Goal: Task Accomplishment & Management: Use online tool/utility

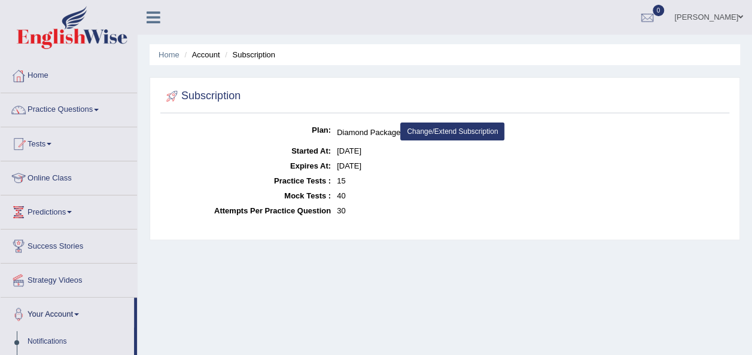
click at [102, 108] on link "Practice Questions" at bounding box center [69, 108] width 136 height 30
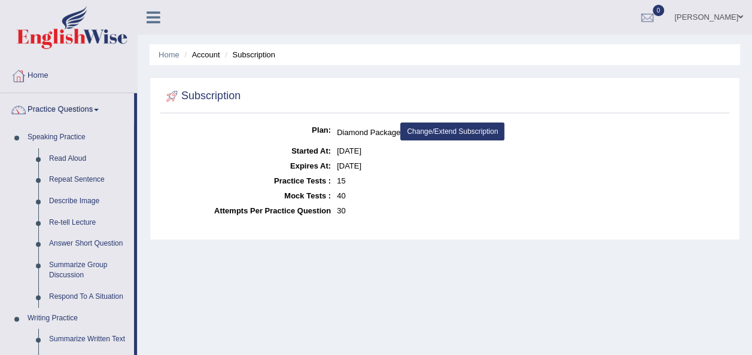
click at [102, 108] on link "Practice Questions" at bounding box center [67, 108] width 133 height 30
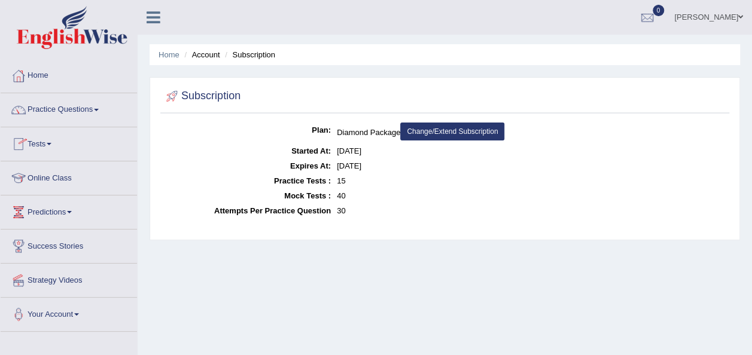
click at [59, 141] on link "Tests" at bounding box center [69, 142] width 136 height 30
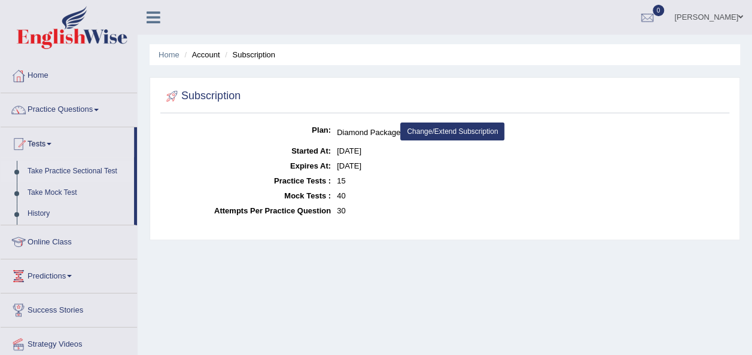
click at [93, 168] on link "Take Practice Sectional Test" at bounding box center [78, 172] width 112 height 22
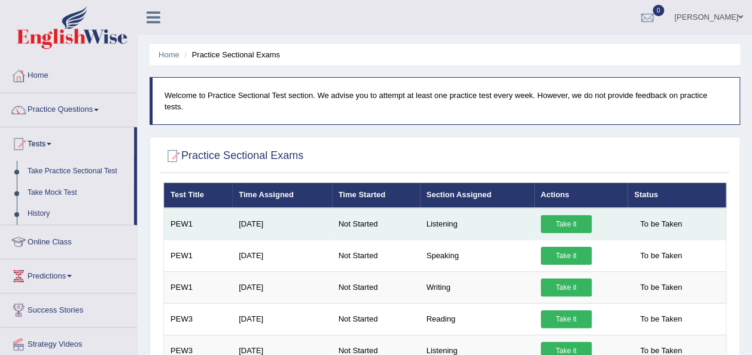
click at [567, 215] on link "Take it" at bounding box center [566, 224] width 51 height 18
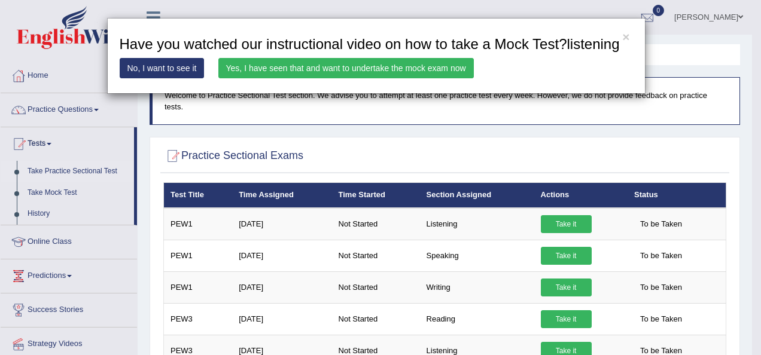
click at [432, 124] on div "× Have you watched our instructional video on how to take a Mock Test?listening…" at bounding box center [380, 177] width 761 height 355
